Goal: Contribute content: Add original content to the website for others to see

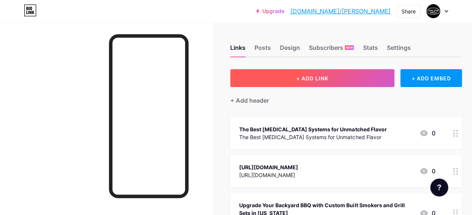
click at [326, 80] on span "+ ADD LINK" at bounding box center [312, 78] width 32 height 6
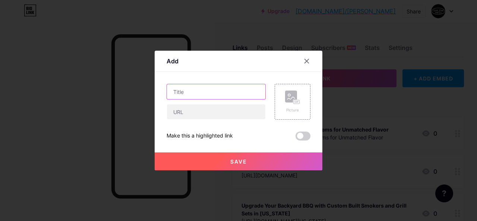
click at [187, 91] on input "text" at bounding box center [216, 91] width 98 height 15
paste input "Vertical Smokers for Sale: Space-Saving Power, Lone Star Quality"
type input "Vertical Smokers for Sale: Space-Saving Power, Lone Star Quality"
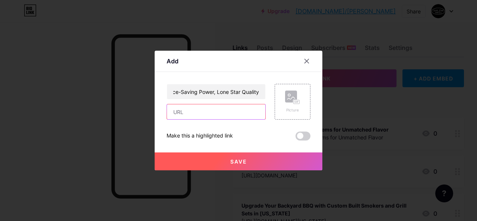
click at [210, 111] on input "text" at bounding box center [216, 111] width 98 height 15
paste input "[URL][DOMAIN_NAME]"
type input "[URL][DOMAIN_NAME]"
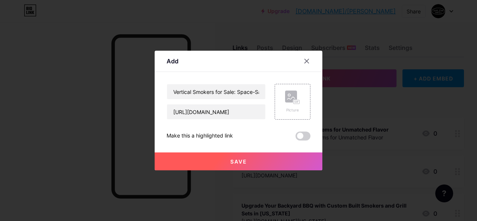
click at [200, 158] on button "Save" at bounding box center [239, 161] width 168 height 18
click at [246, 114] on input "[URL][DOMAIN_NAME]" at bounding box center [216, 111] width 98 height 15
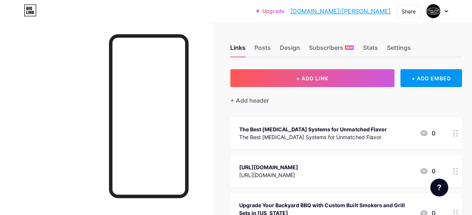
click at [368, 133] on div "The Best [MEDICAL_DATA] Systems for Unmatched Flavor" at bounding box center [312, 137] width 147 height 8
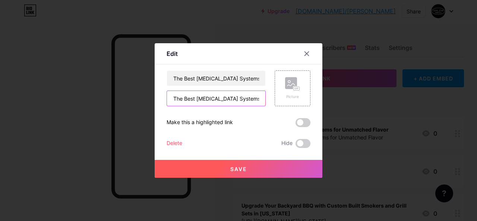
click at [208, 100] on input "The Best [MEDICAL_DATA] Systems for Unmatched Flavor" at bounding box center [216, 98] width 98 height 15
click at [300, 56] on div at bounding box center [306, 53] width 13 height 13
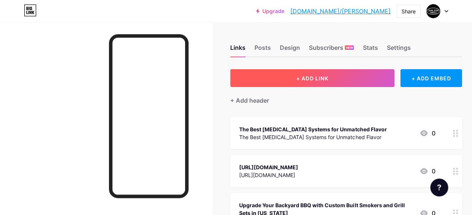
click at [318, 81] on span "+ ADD LINK" at bounding box center [312, 78] width 32 height 6
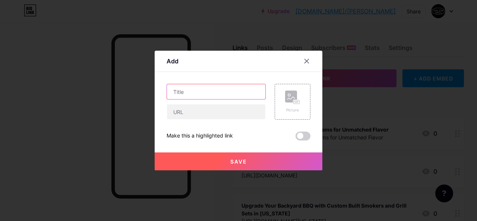
click at [198, 94] on input "text" at bounding box center [216, 91] width 98 height 15
paste input "Vertical Smokers for Sale: Space-Saving Power, Lone Star Quality"
type input "Vertical Smokers for Sale: Space-Saving Power, Lone Star Quality"
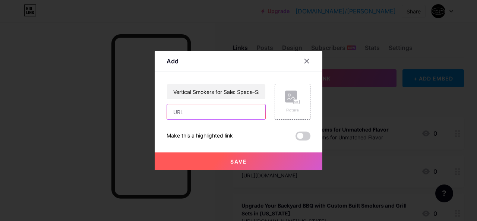
click at [170, 110] on input "text" at bounding box center [216, 111] width 98 height 15
paste input "[URL][DOMAIN_NAME]"
type input "[URL][DOMAIN_NAME]"
click at [172, 155] on button "Save" at bounding box center [239, 161] width 168 height 18
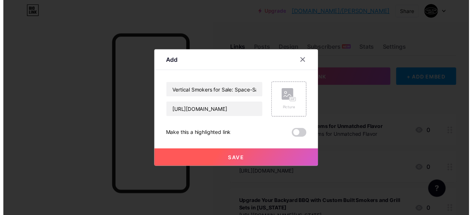
scroll to position [0, 0]
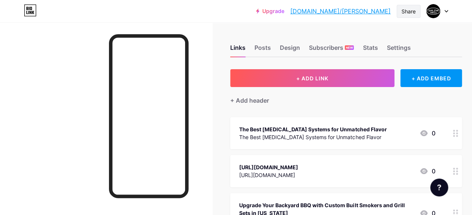
click at [401, 11] on div "Share" at bounding box center [408, 11] width 14 height 8
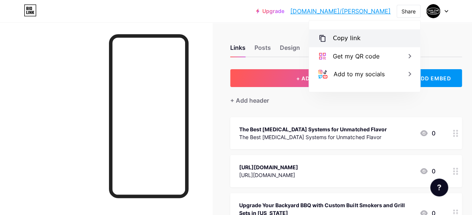
click at [351, 37] on div "Copy link" at bounding box center [346, 38] width 28 height 9
